Goal: Find specific page/section: Find specific page/section

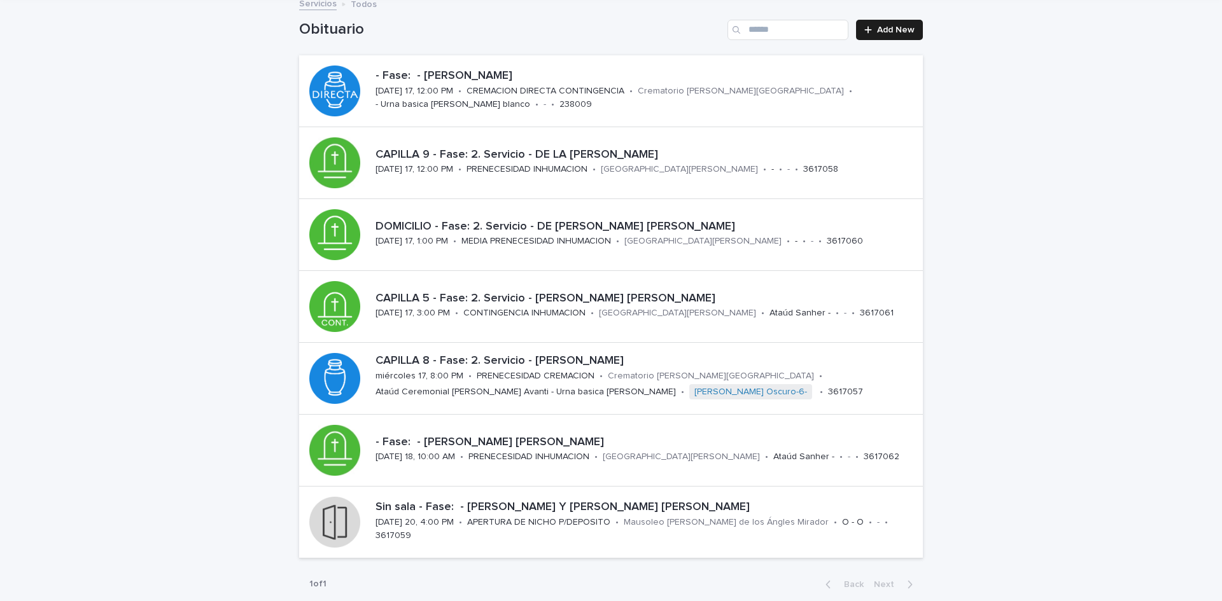
scroll to position [80, 0]
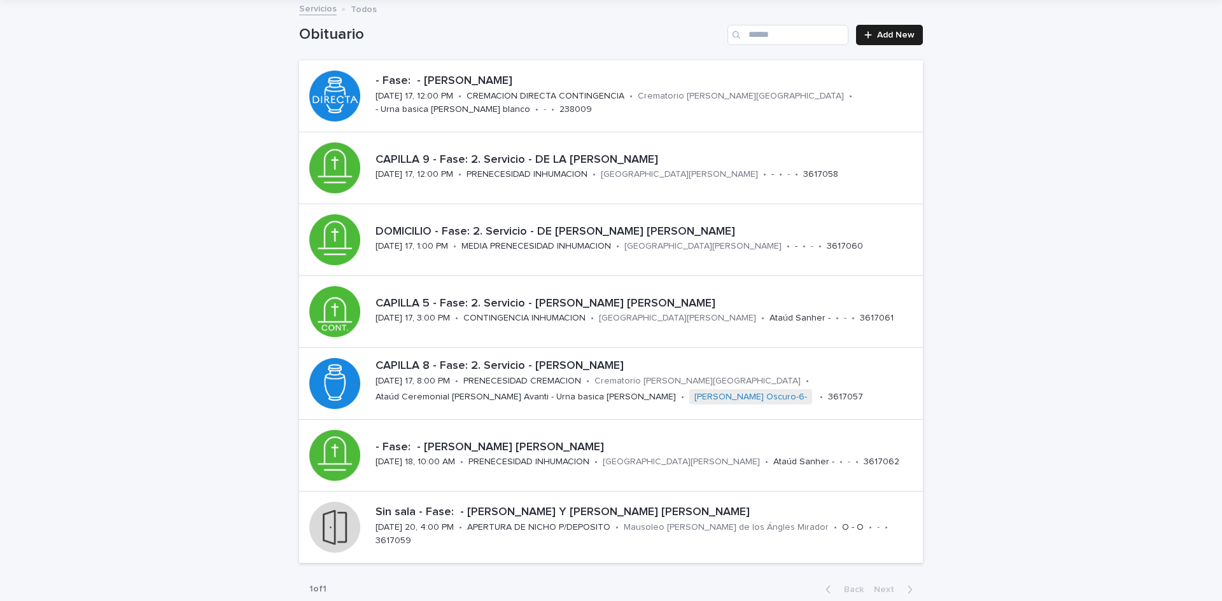
scroll to position [80, 0]
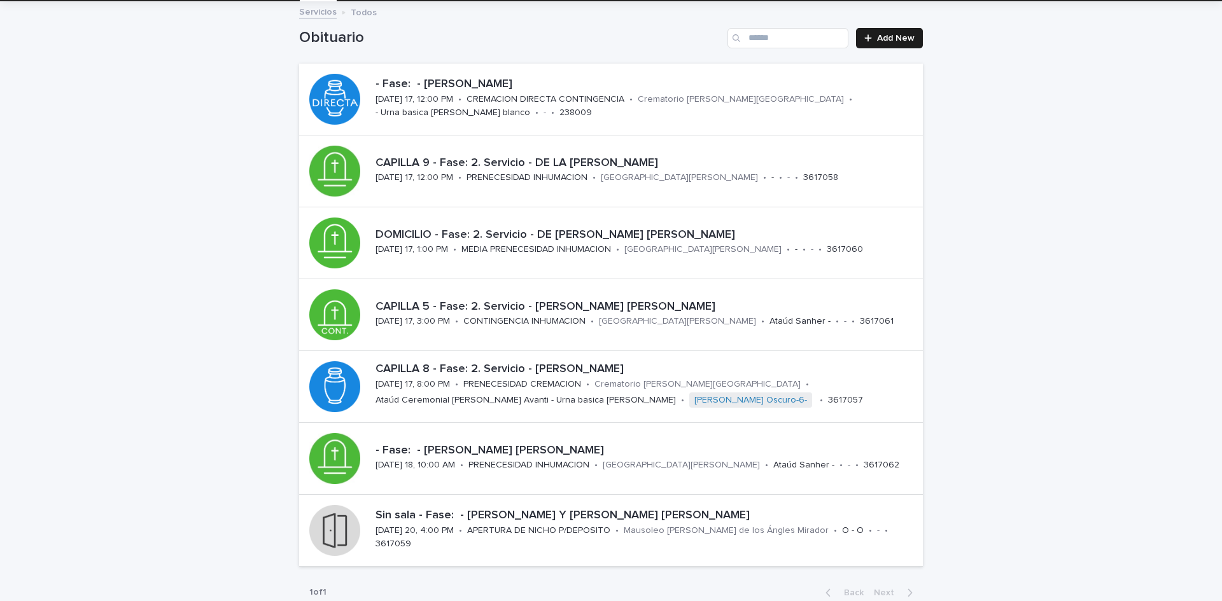
scroll to position [73, 0]
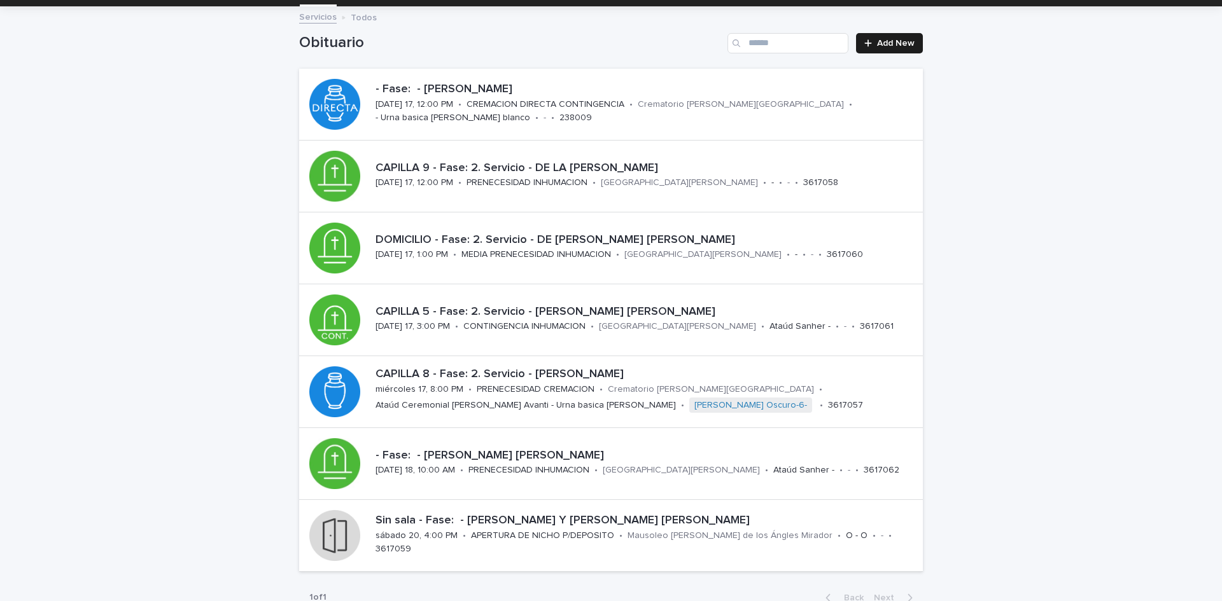
scroll to position [76, 0]
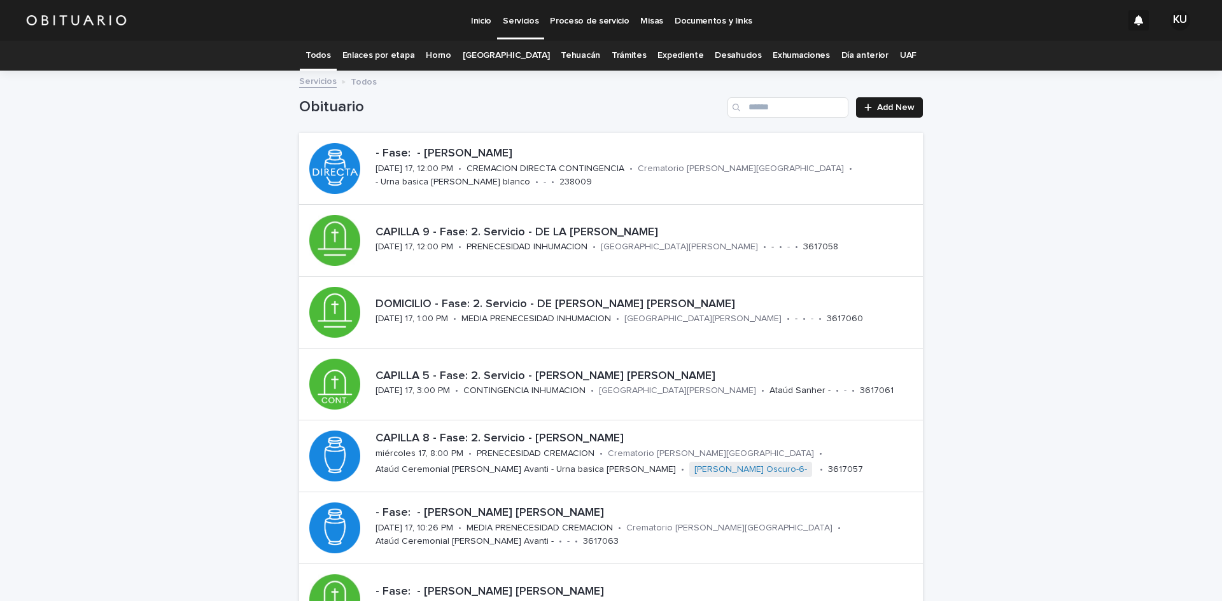
click at [674, 55] on link "Expediente" at bounding box center [680, 56] width 46 height 30
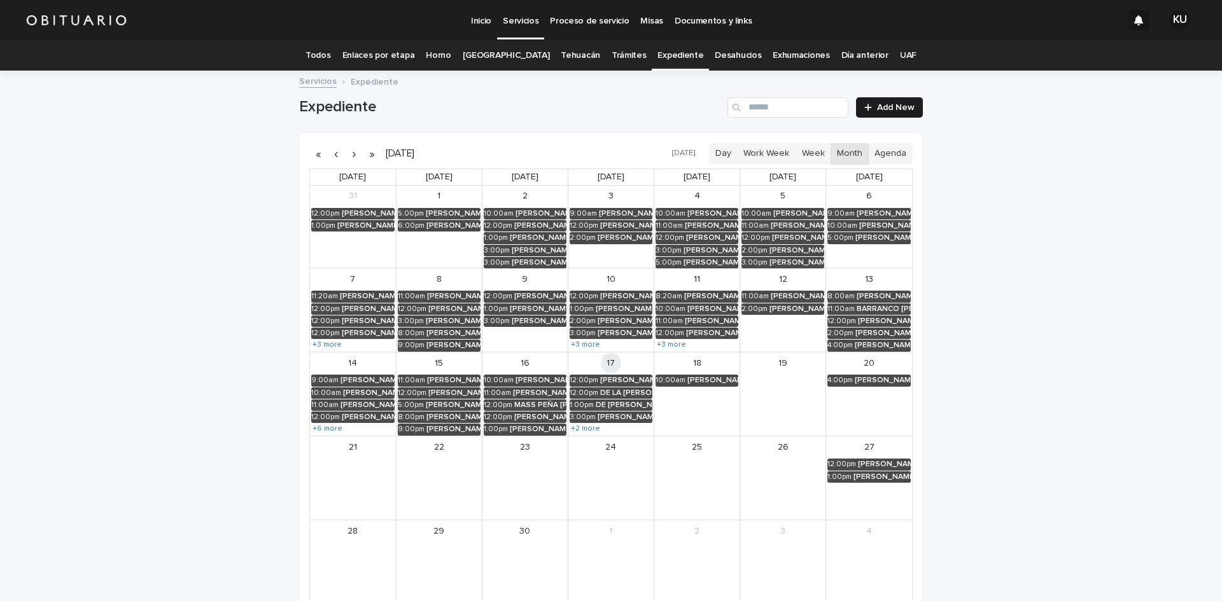
click at [737, 104] on div "Search" at bounding box center [737, 107] width 20 height 20
click at [747, 108] on input "Search" at bounding box center [787, 107] width 121 height 20
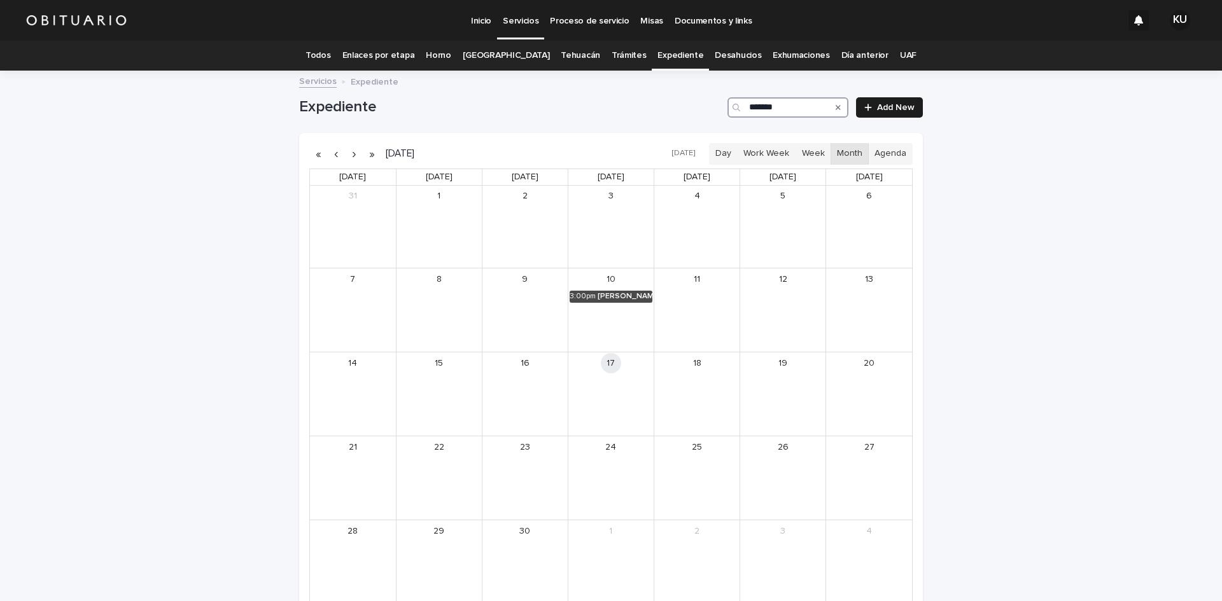
click at [625, 288] on div "10" at bounding box center [610, 279] width 85 height 21
click at [631, 293] on div "JACOME GONZALEZ REMEDIOS" at bounding box center [624, 296] width 55 height 9
type input "*******"
click at [637, 316] on button "See Details" at bounding box center [605, 315] width 171 height 21
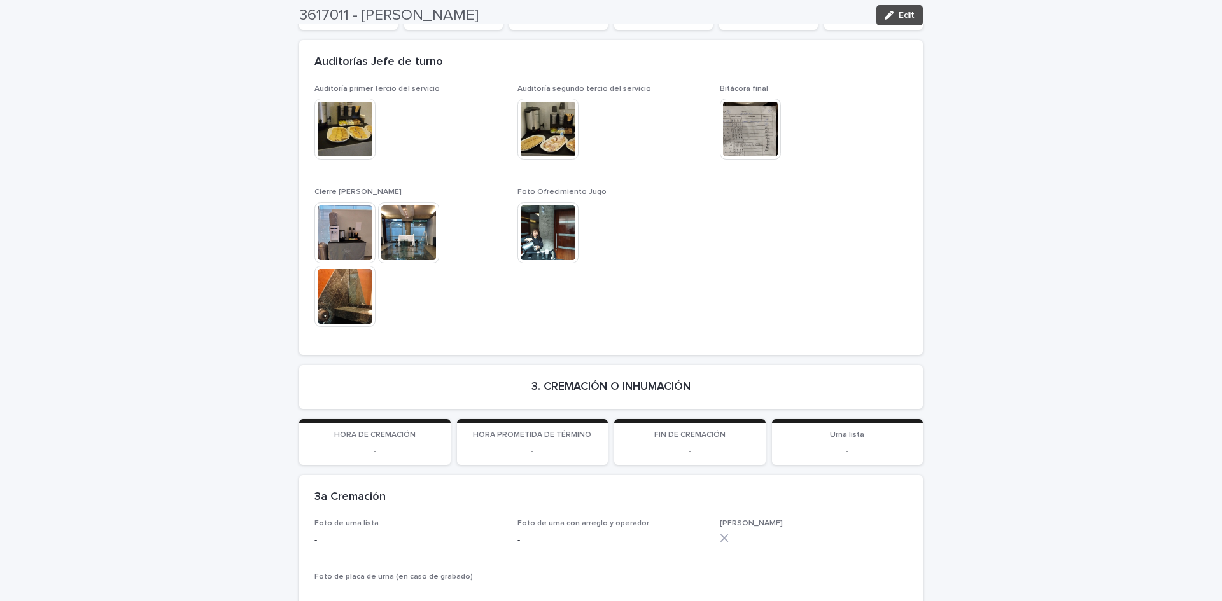
scroll to position [2805, 0]
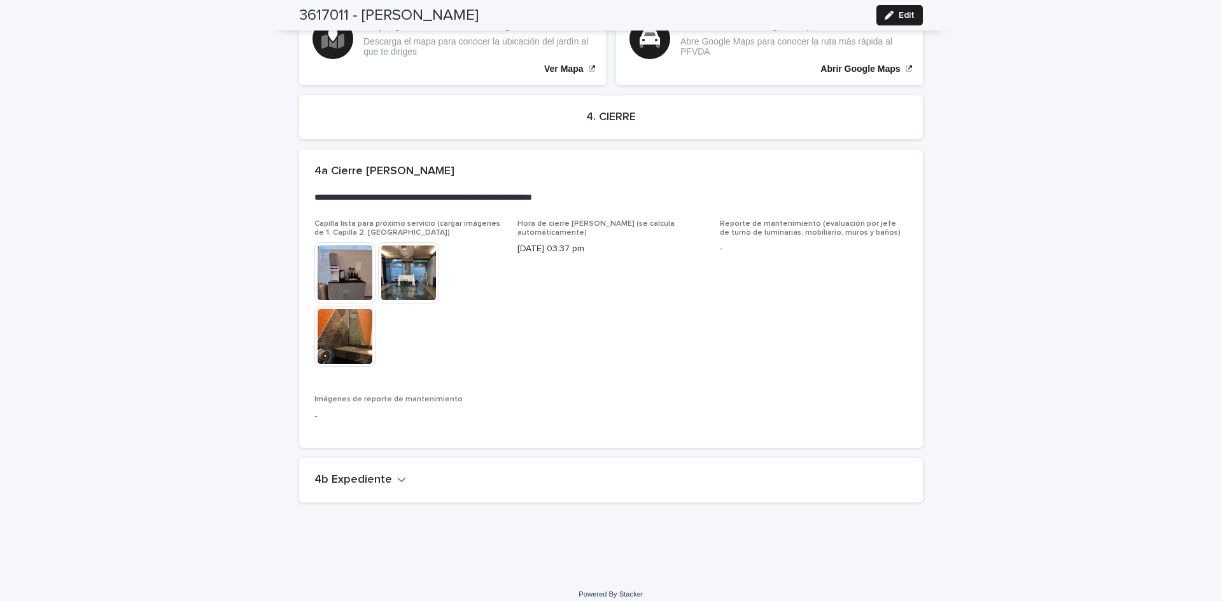
click at [382, 473] on h2 "4b Expediente" at bounding box center [353, 480] width 78 height 14
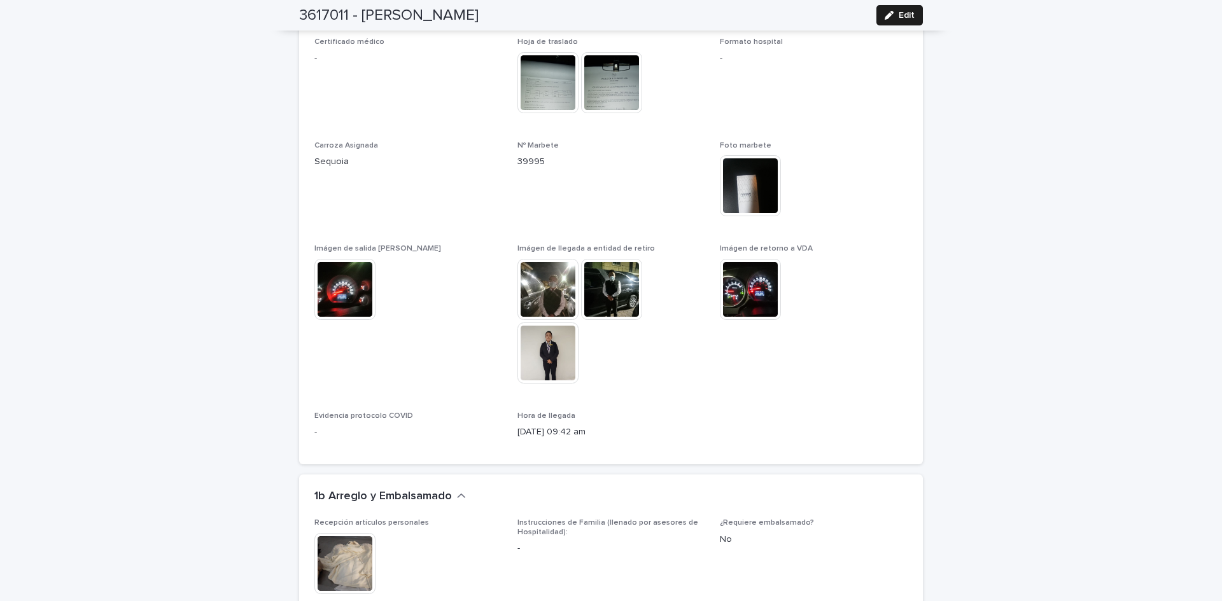
scroll to position [1033, 0]
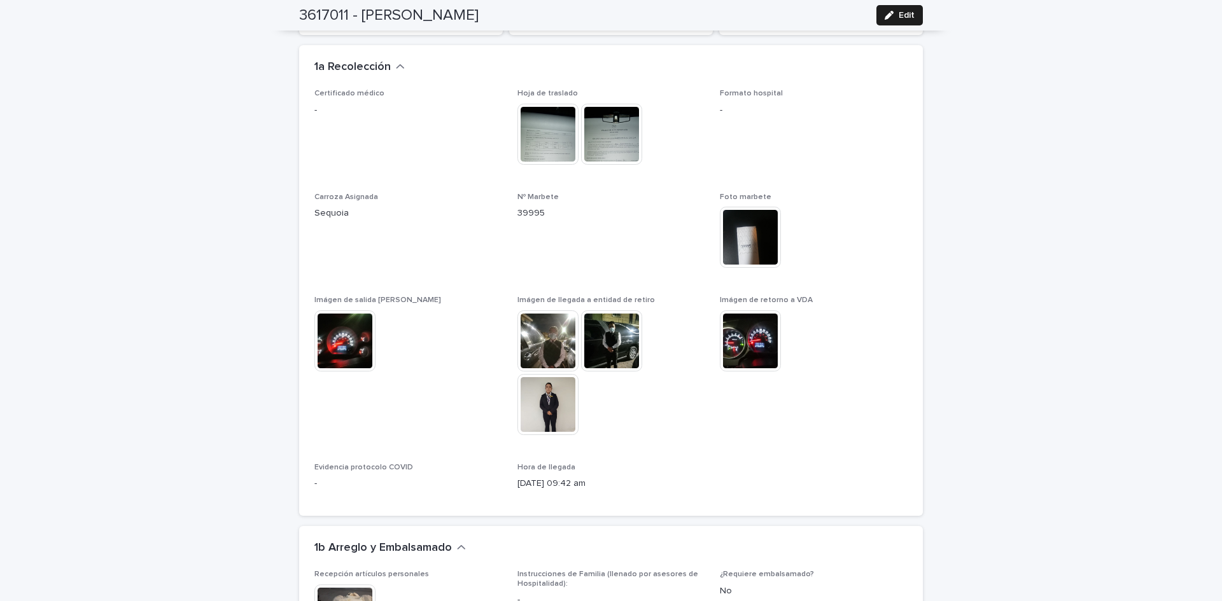
click at [536, 129] on img at bounding box center [547, 134] width 61 height 61
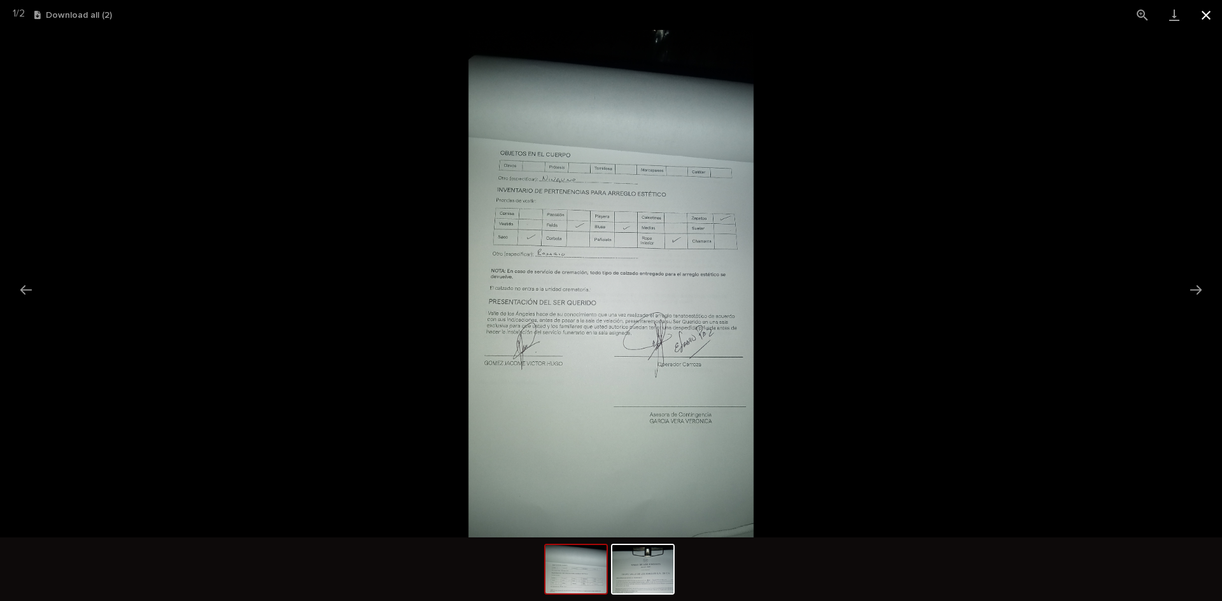
click at [1204, 11] on button "Close gallery" at bounding box center [1206, 15] width 32 height 30
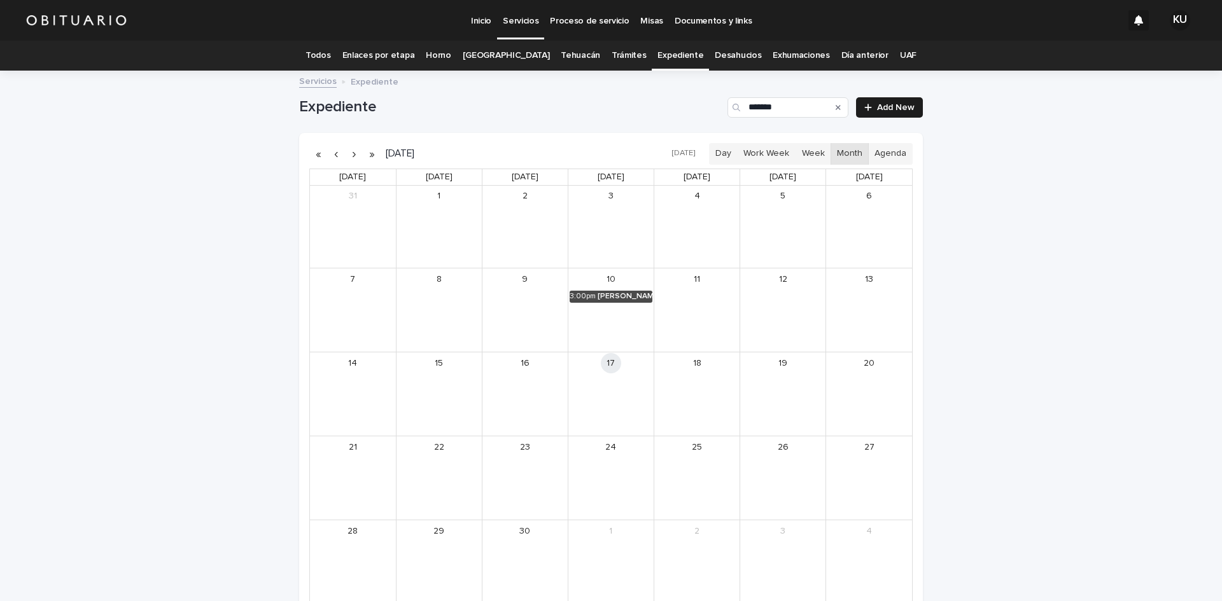
click at [330, 55] on link "Todos" at bounding box center [317, 56] width 25 height 30
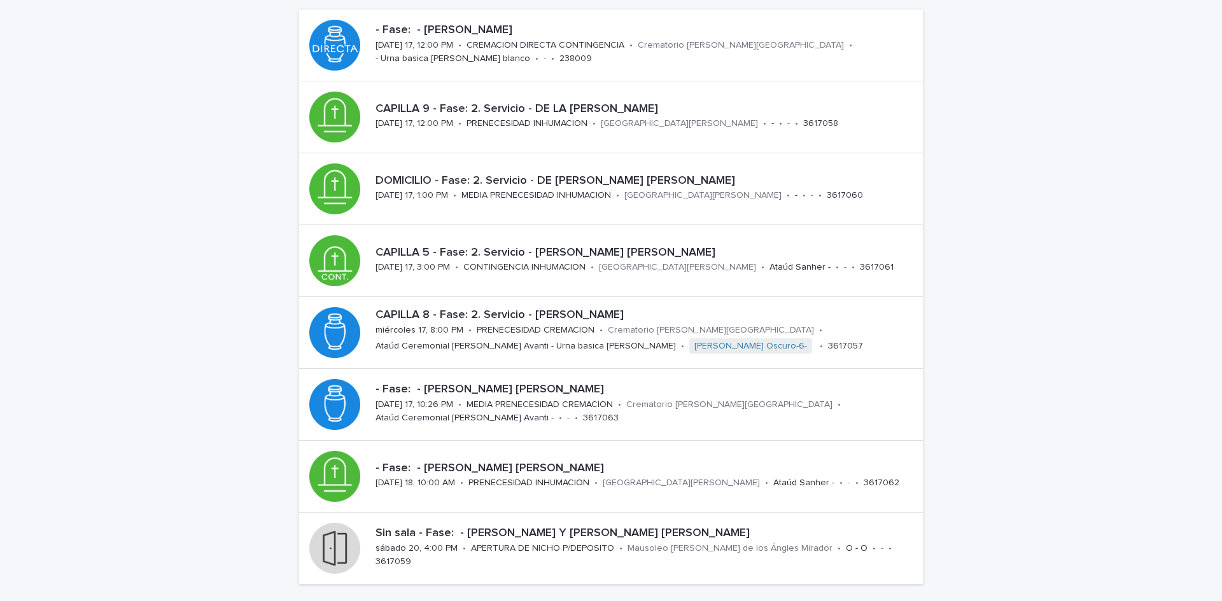
scroll to position [131, 0]
